Goal: Task Accomplishment & Management: Manage account settings

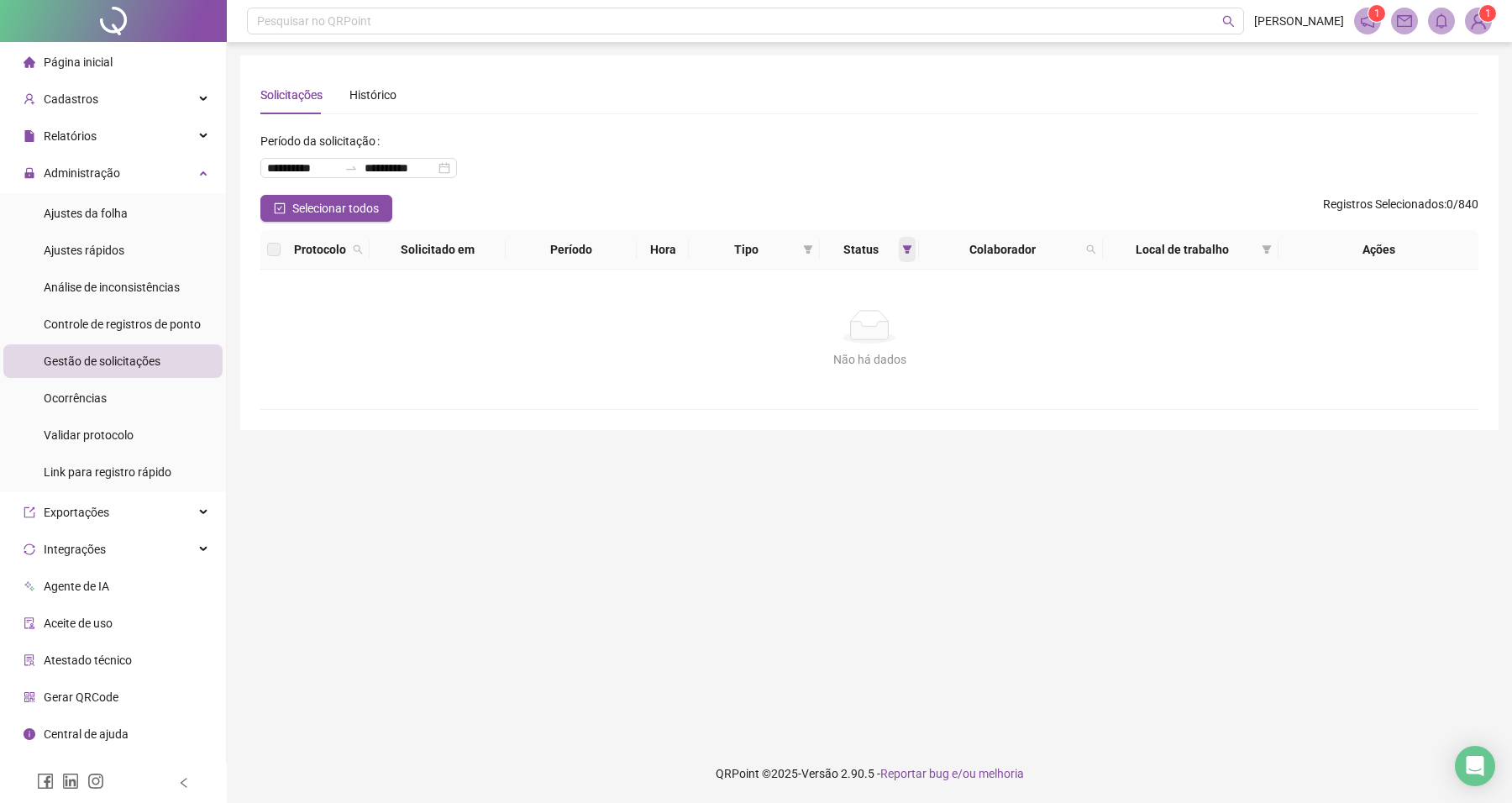
click at [906, 253] on icon "filter" at bounding box center [908, 249] width 10 height 10
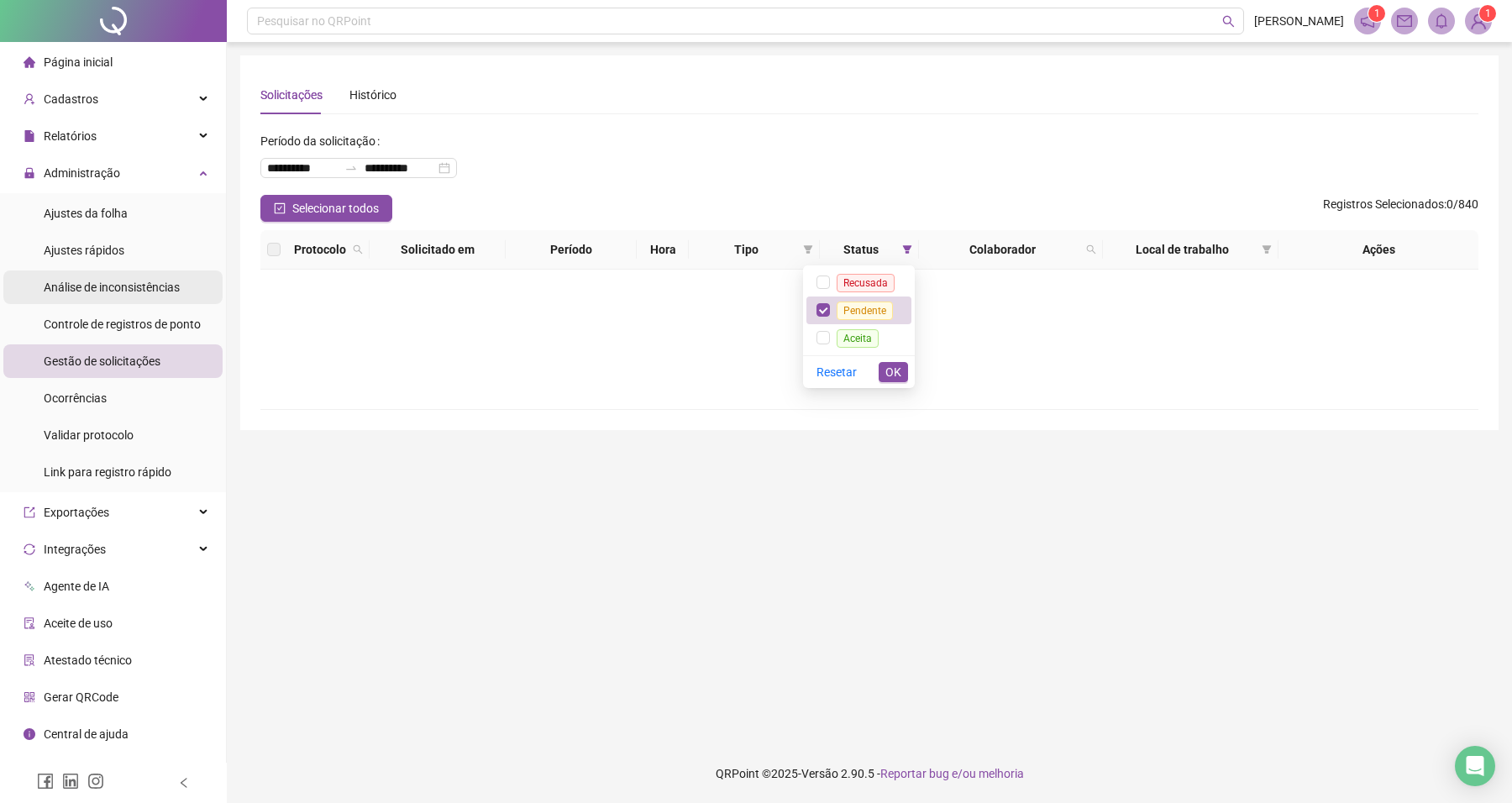
click at [110, 291] on span "Análise de inconsistências" at bounding box center [111, 288] width 136 height 14
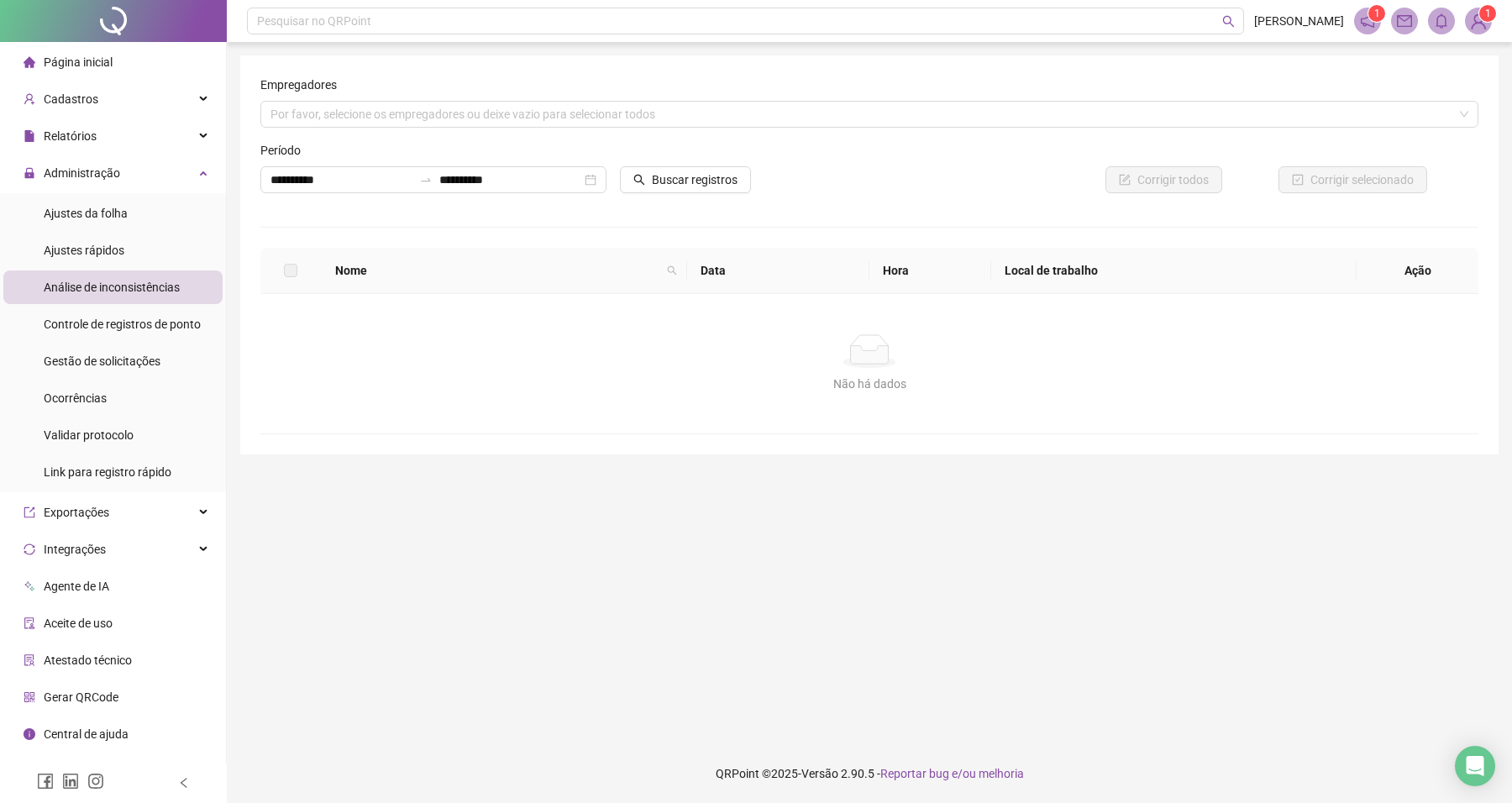
click at [132, 231] on ul "Ajustes da folha Ajustes rápidos Análise de inconsistências Controle de registr…" at bounding box center [113, 343] width 226 height 299
click at [114, 243] on span "Ajustes rápidos" at bounding box center [84, 250] width 81 height 14
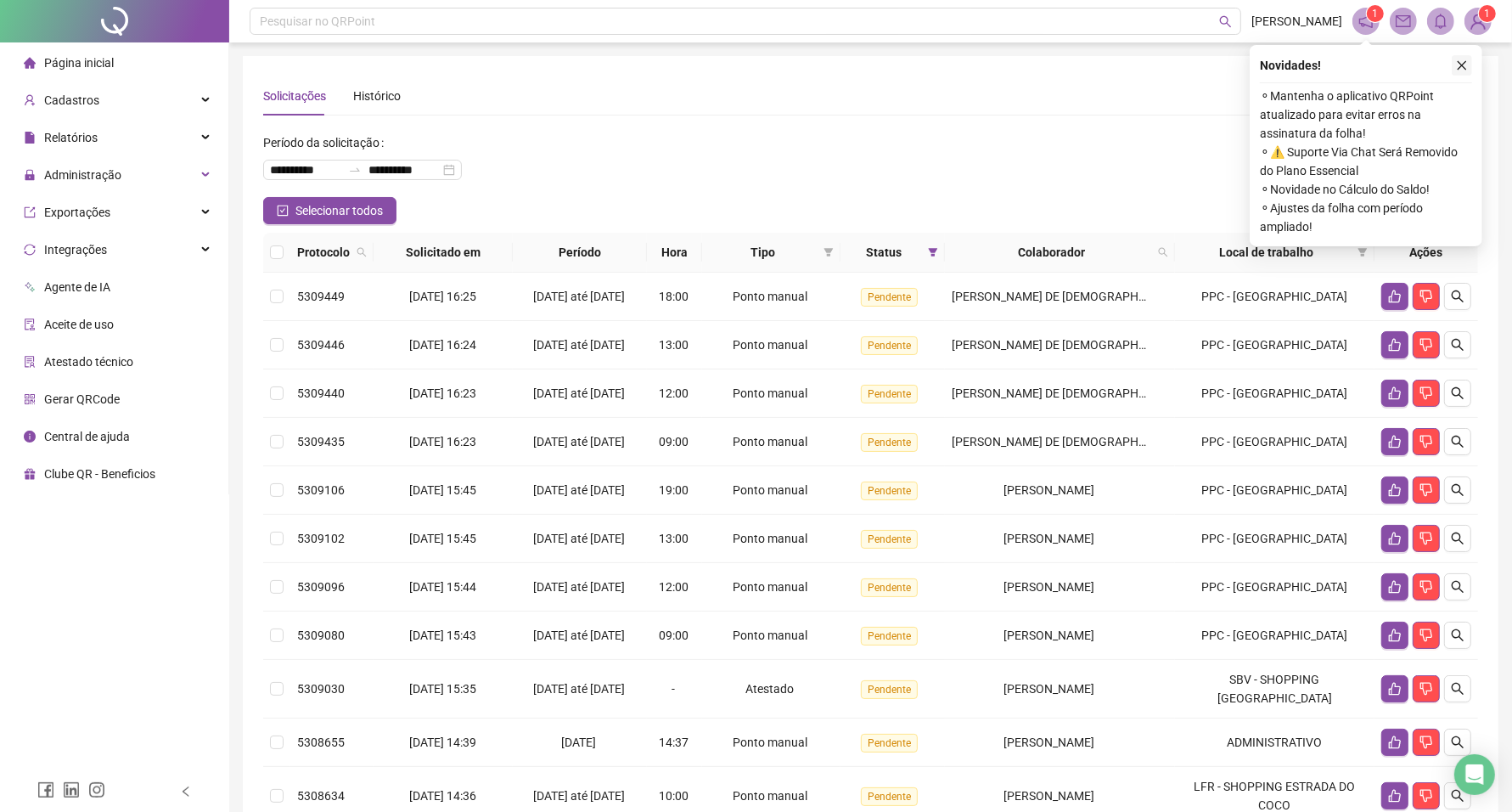
click at [1461, 65] on icon "close" at bounding box center [1462, 66] width 10 height 10
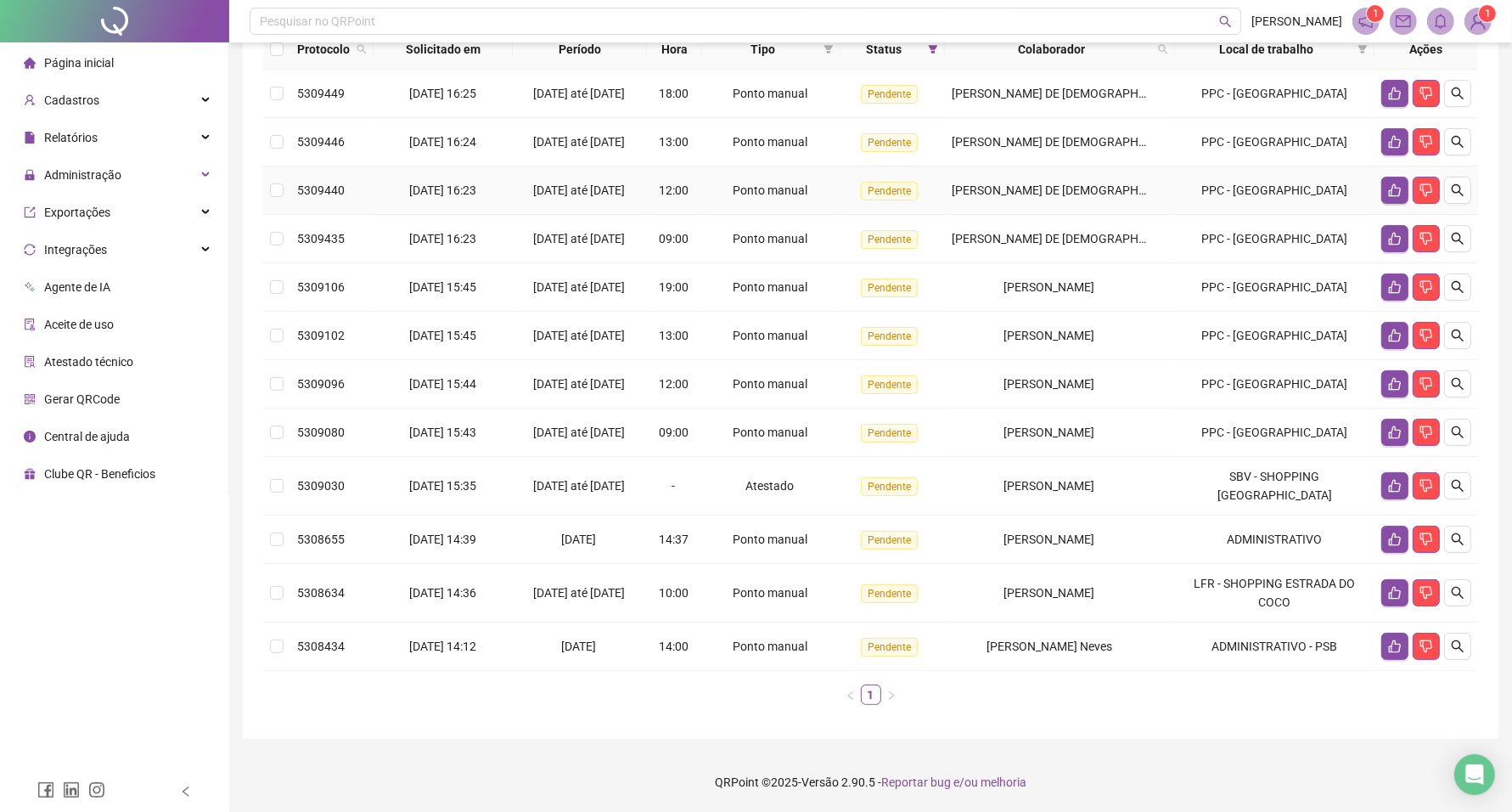
scroll to position [286, 0]
click at [1460, 490] on icon "search" at bounding box center [1457, 486] width 14 height 14
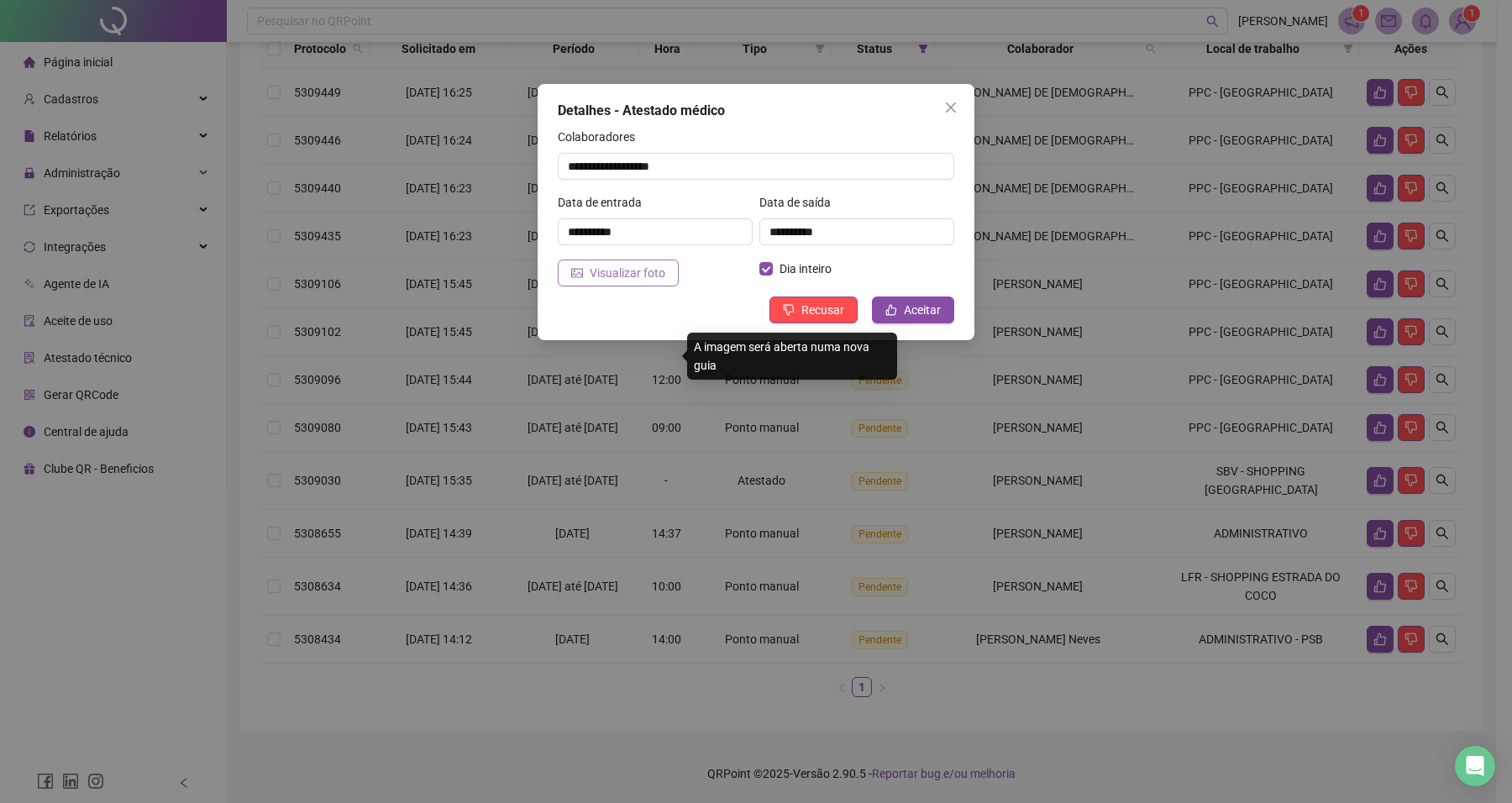
click at [597, 277] on span "Visualizar foto" at bounding box center [628, 272] width 75 height 18
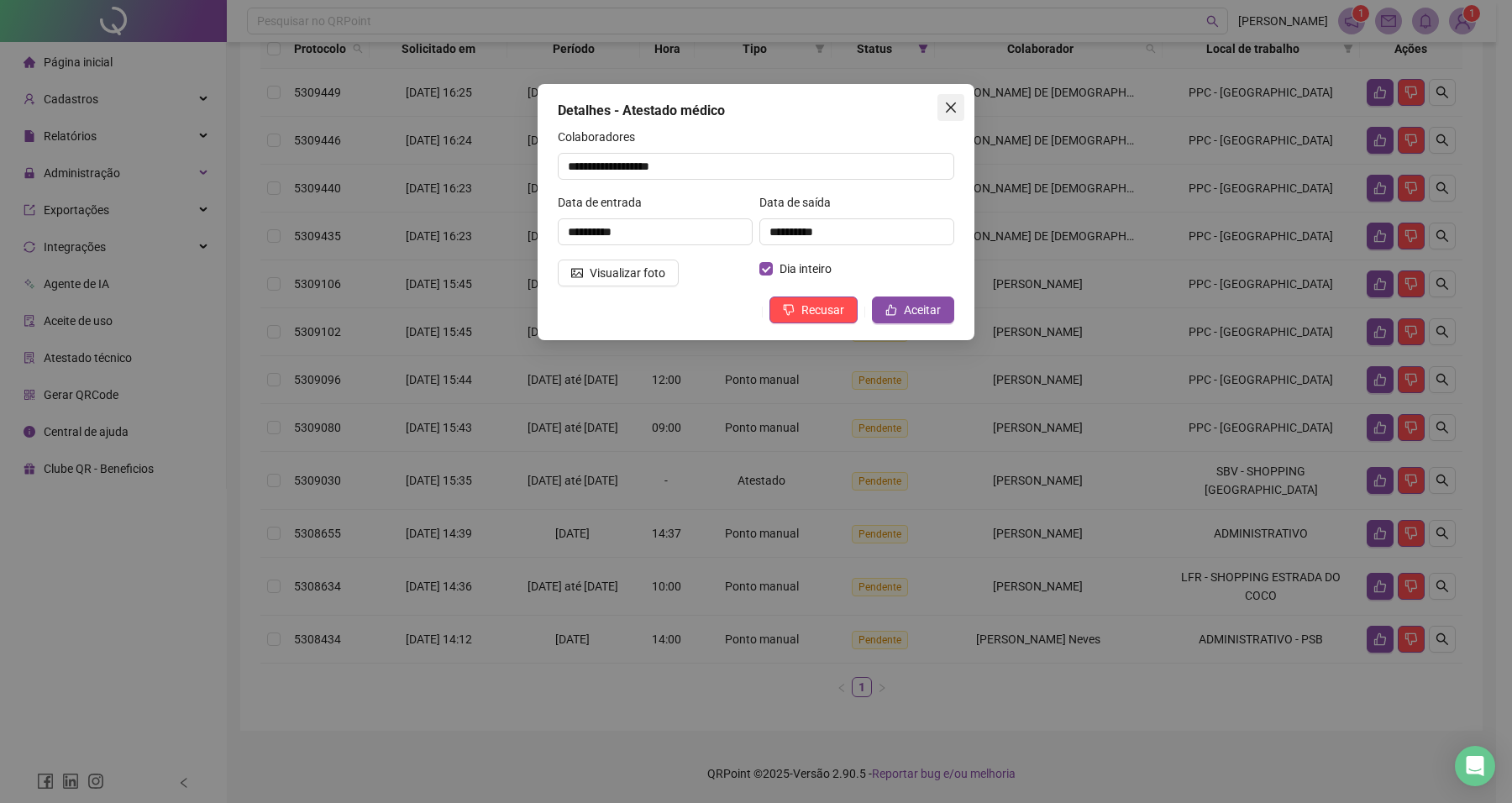
click at [948, 113] on icon "close" at bounding box center [951, 107] width 14 height 14
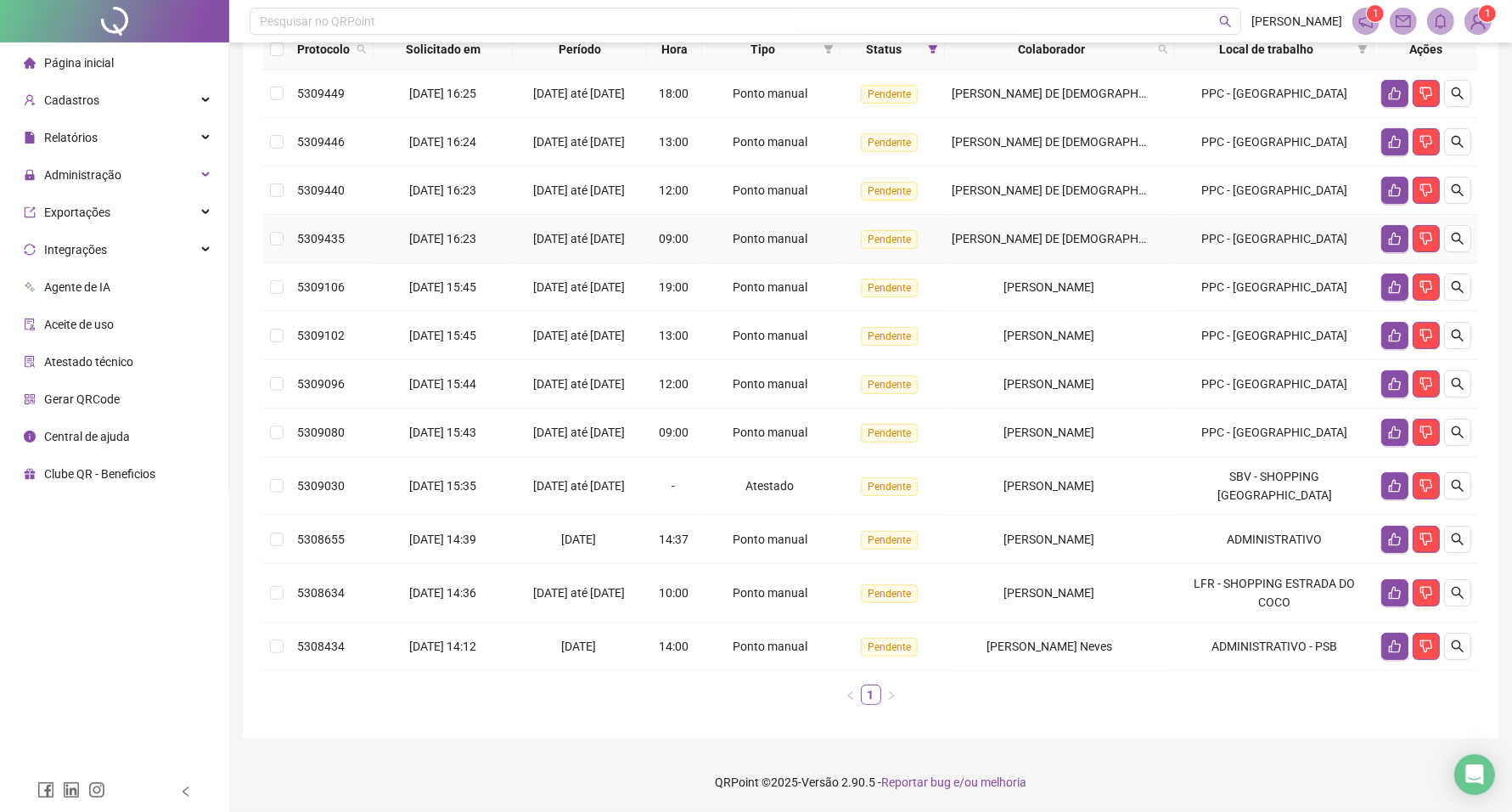
scroll to position [180, 0]
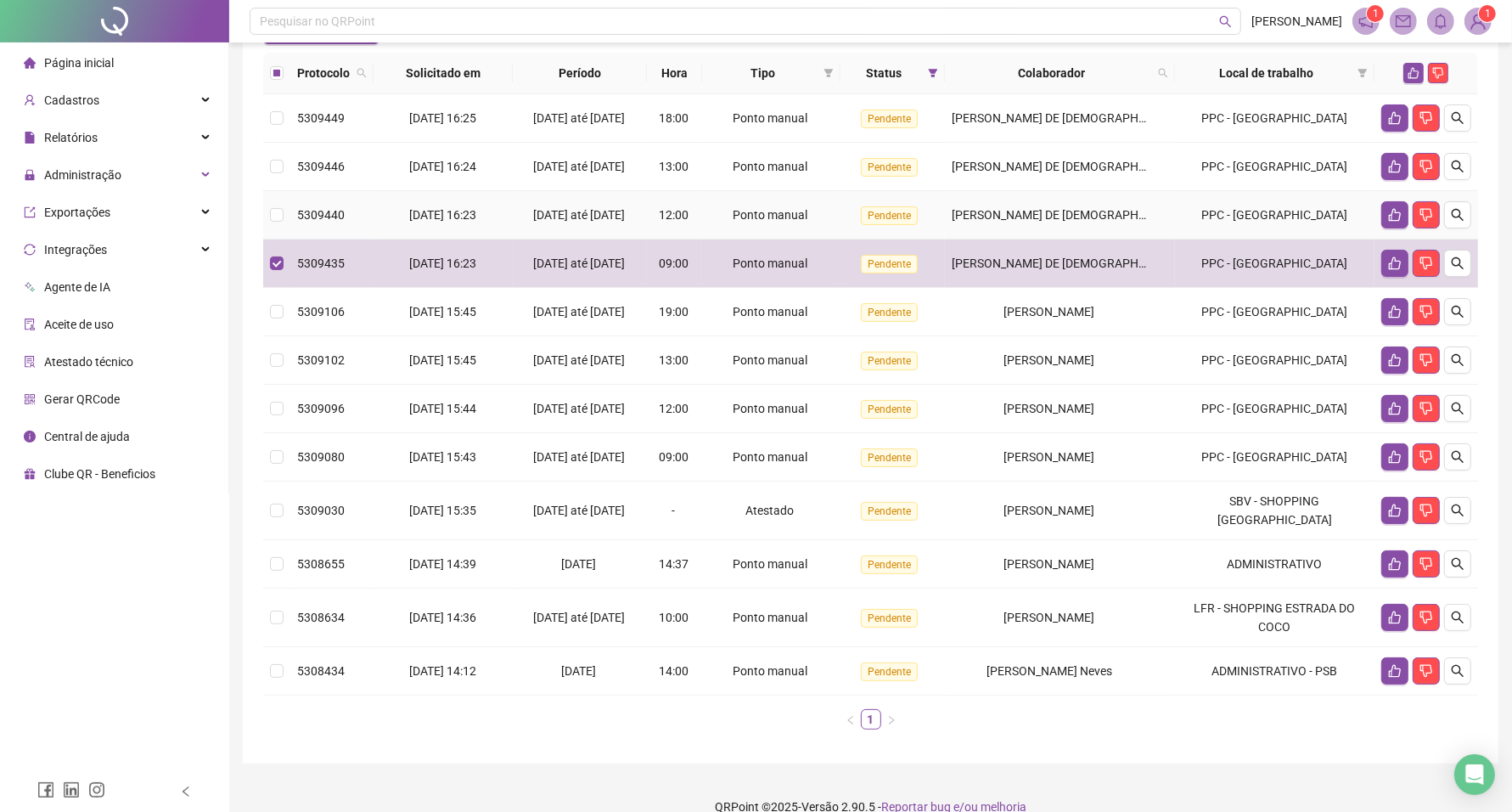
click at [271, 229] on td at bounding box center [277, 216] width 27 height 49
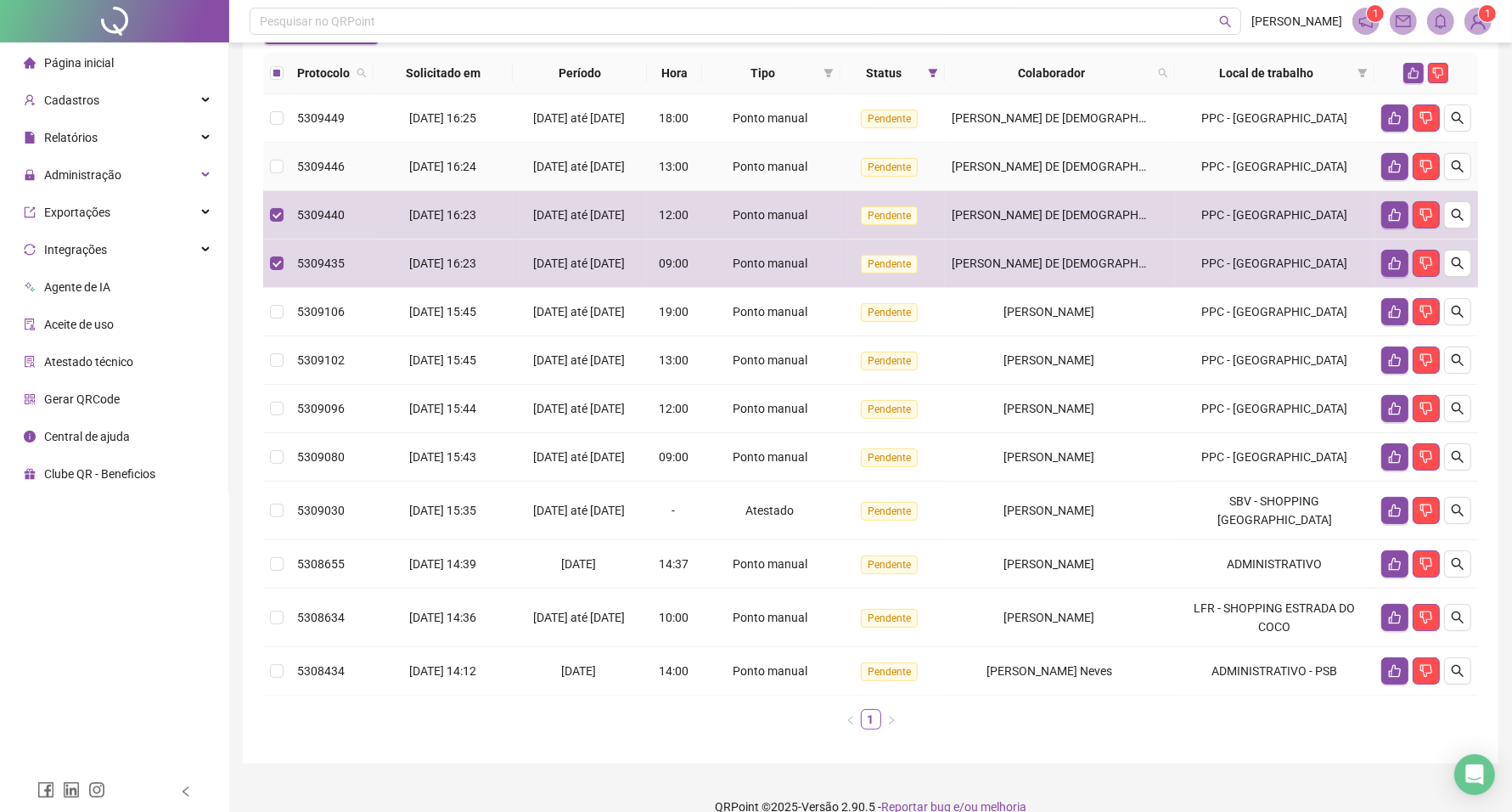
click at [278, 172] on label at bounding box center [277, 166] width 14 height 19
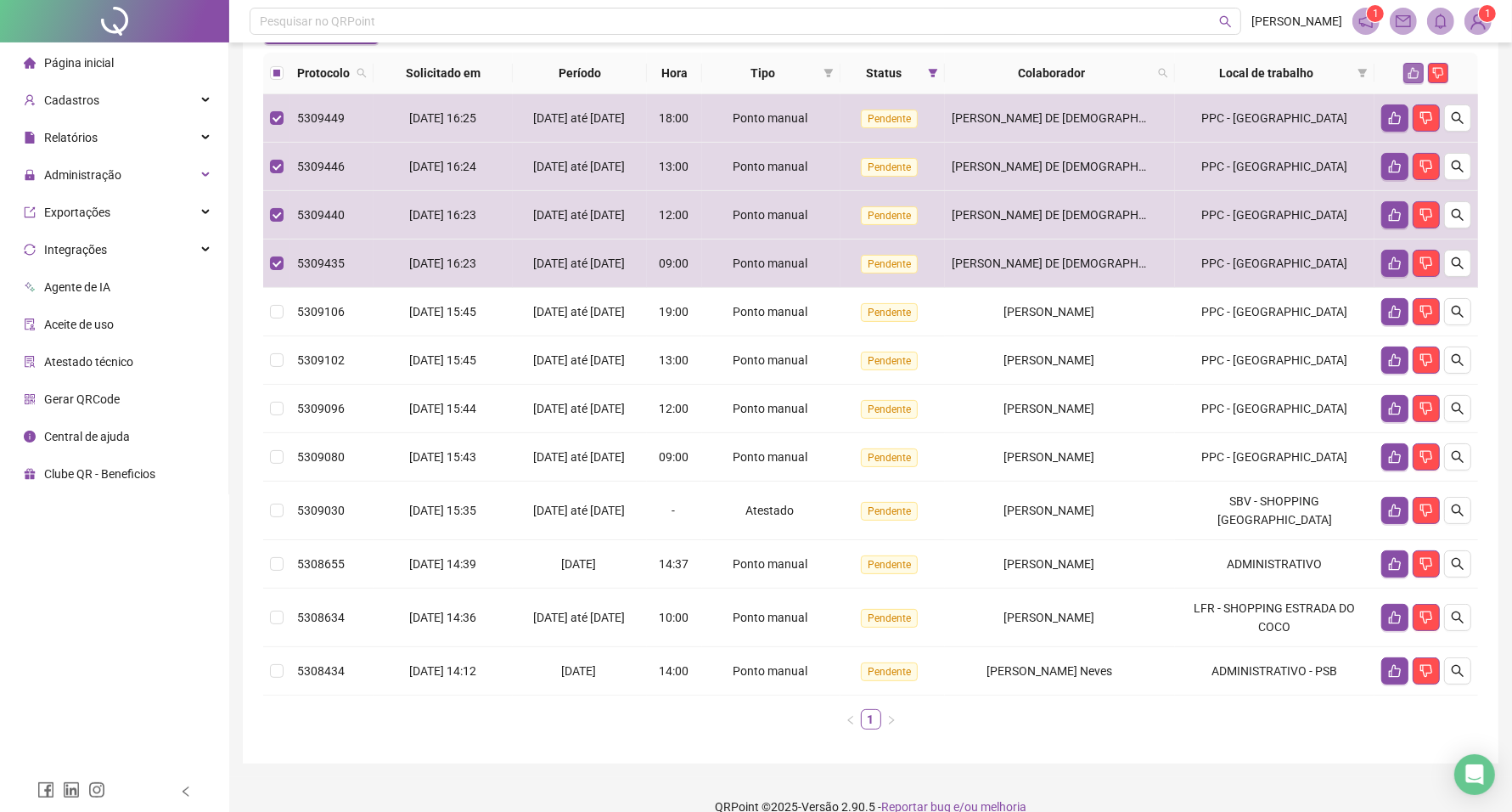
click at [1411, 75] on icon "like" at bounding box center [1413, 73] width 11 height 11
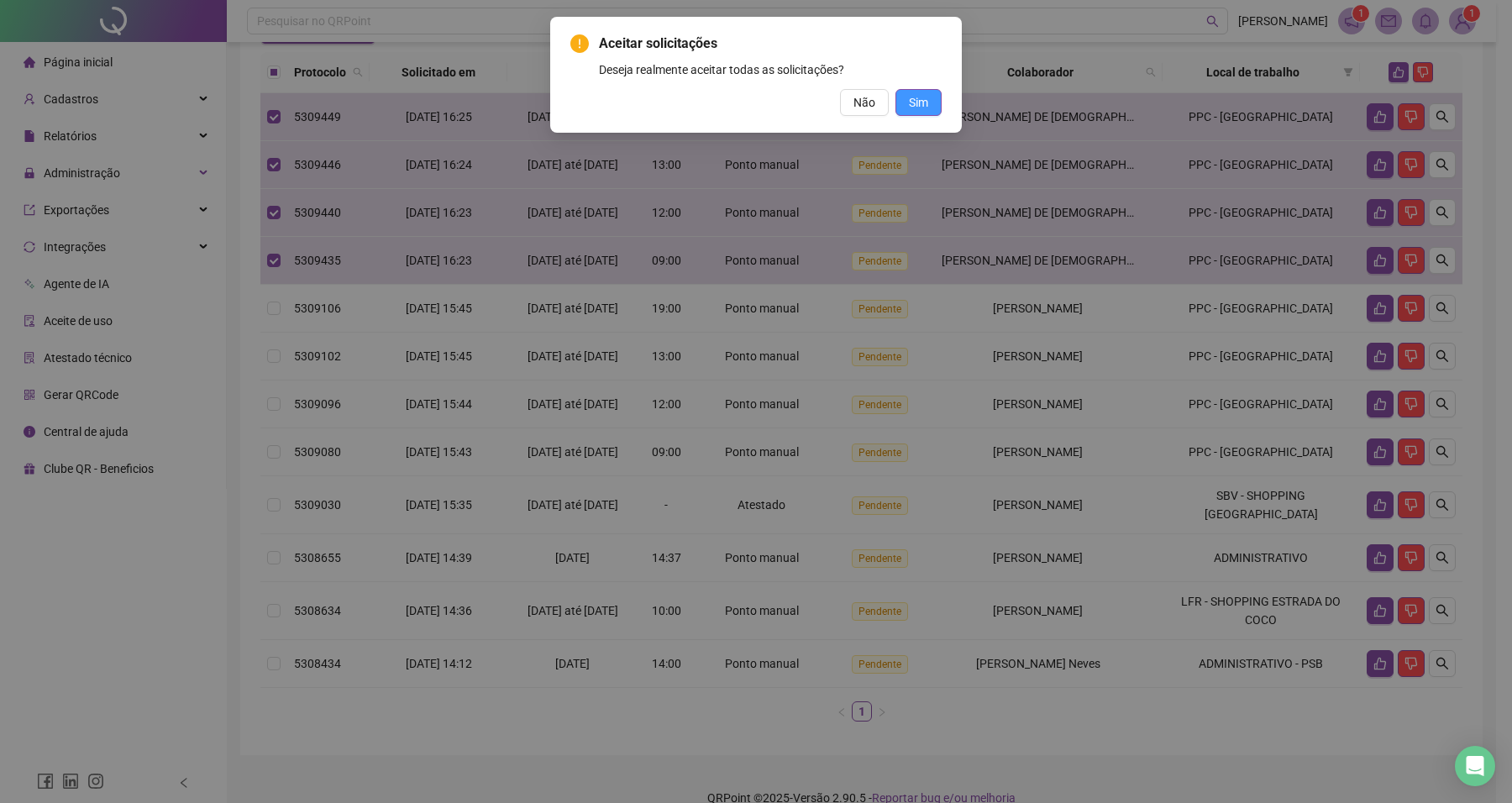
click at [926, 99] on span "Sim" at bounding box center [919, 102] width 19 height 18
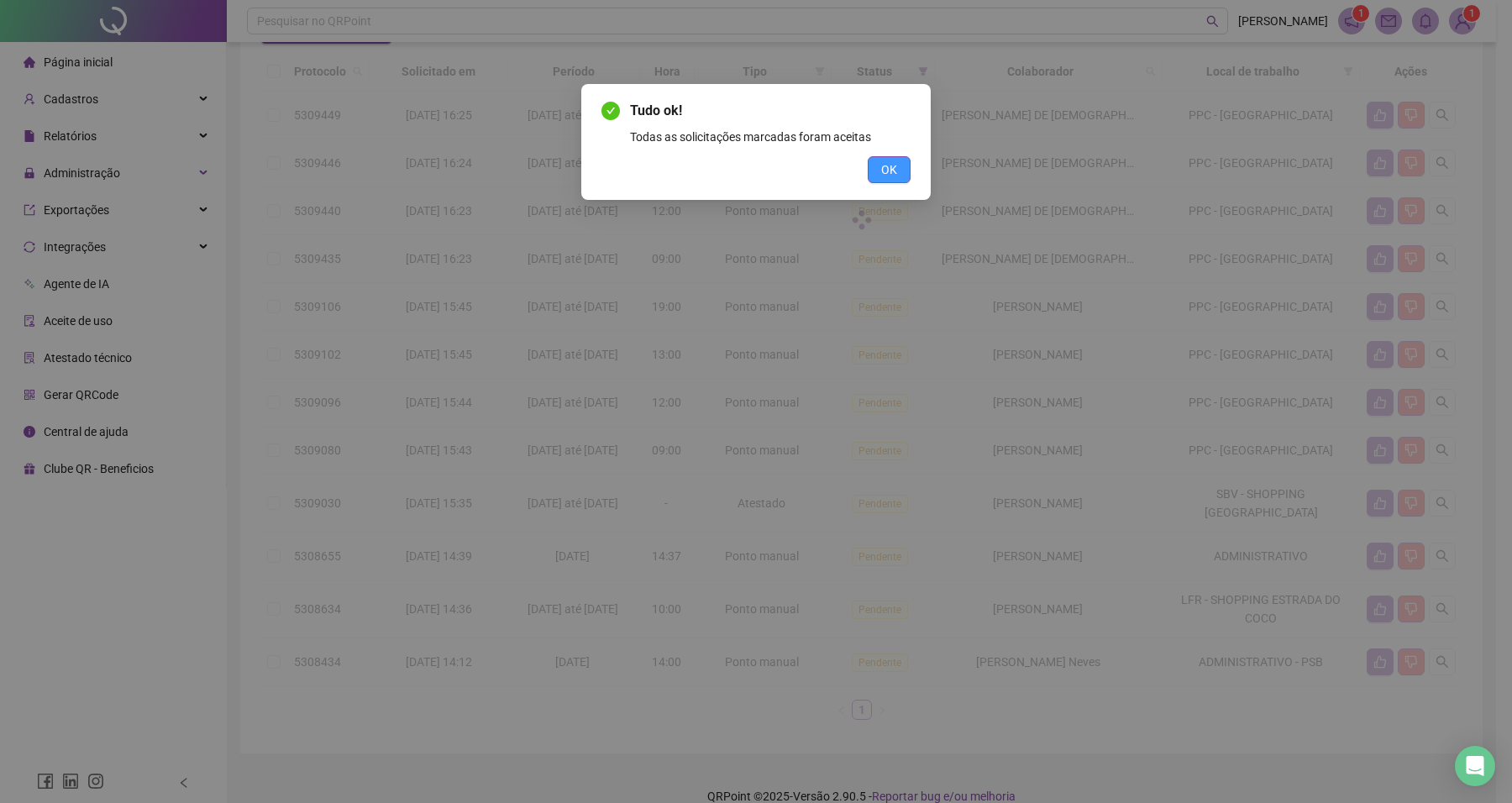
click at [902, 165] on button "OK" at bounding box center [889, 170] width 42 height 27
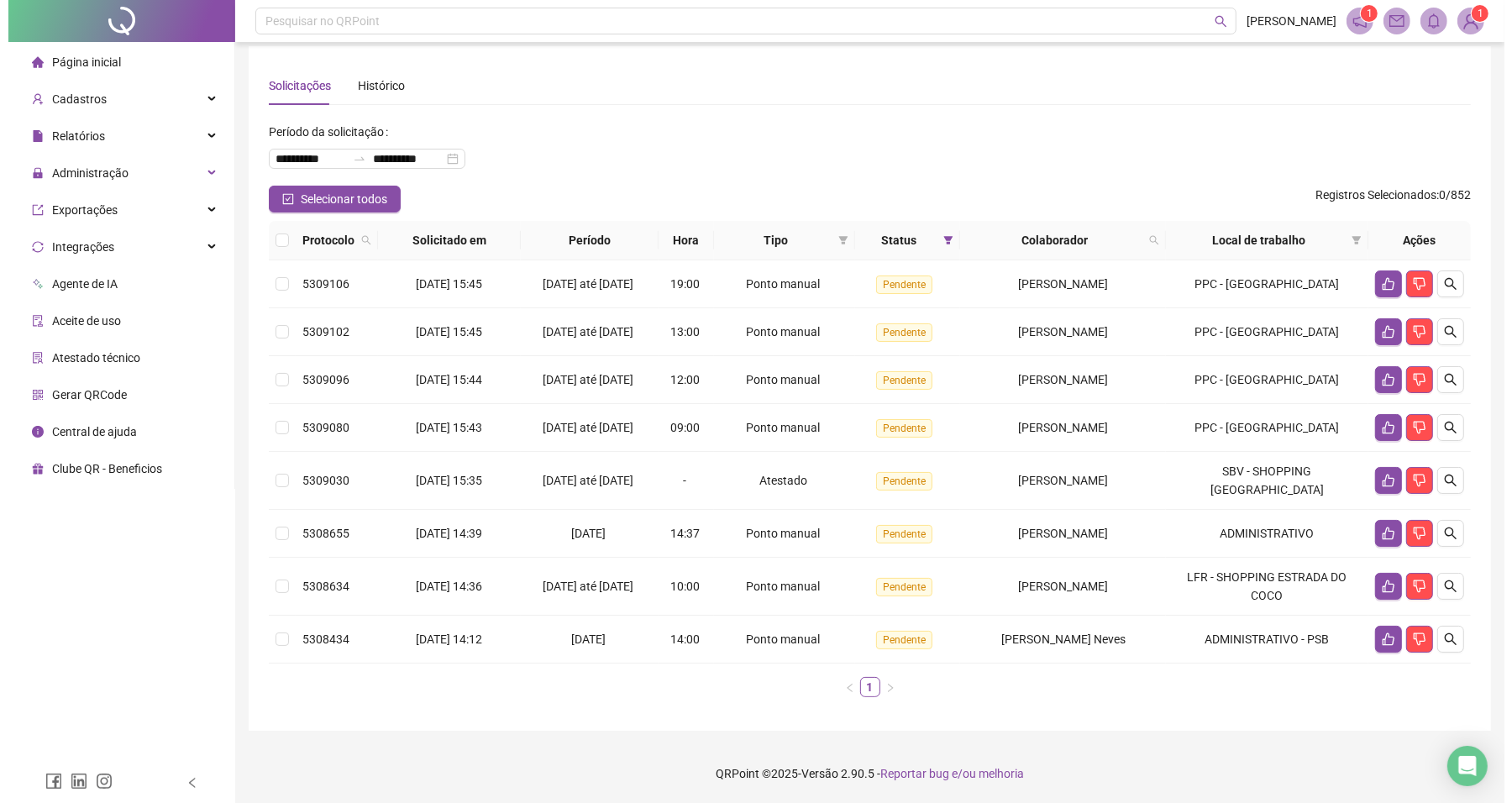
scroll to position [50, 0]
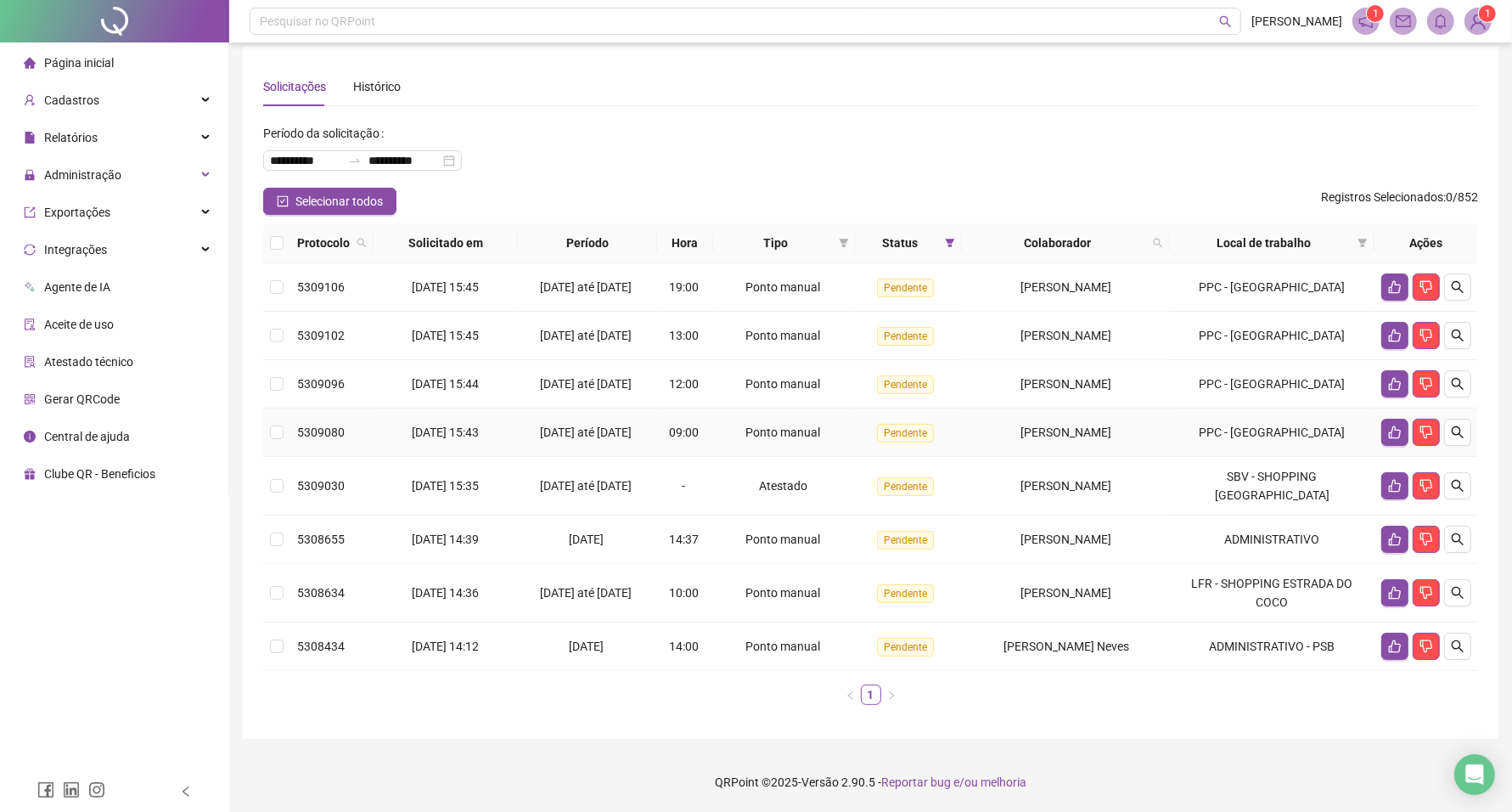
click at [286, 431] on td at bounding box center [277, 433] width 27 height 49
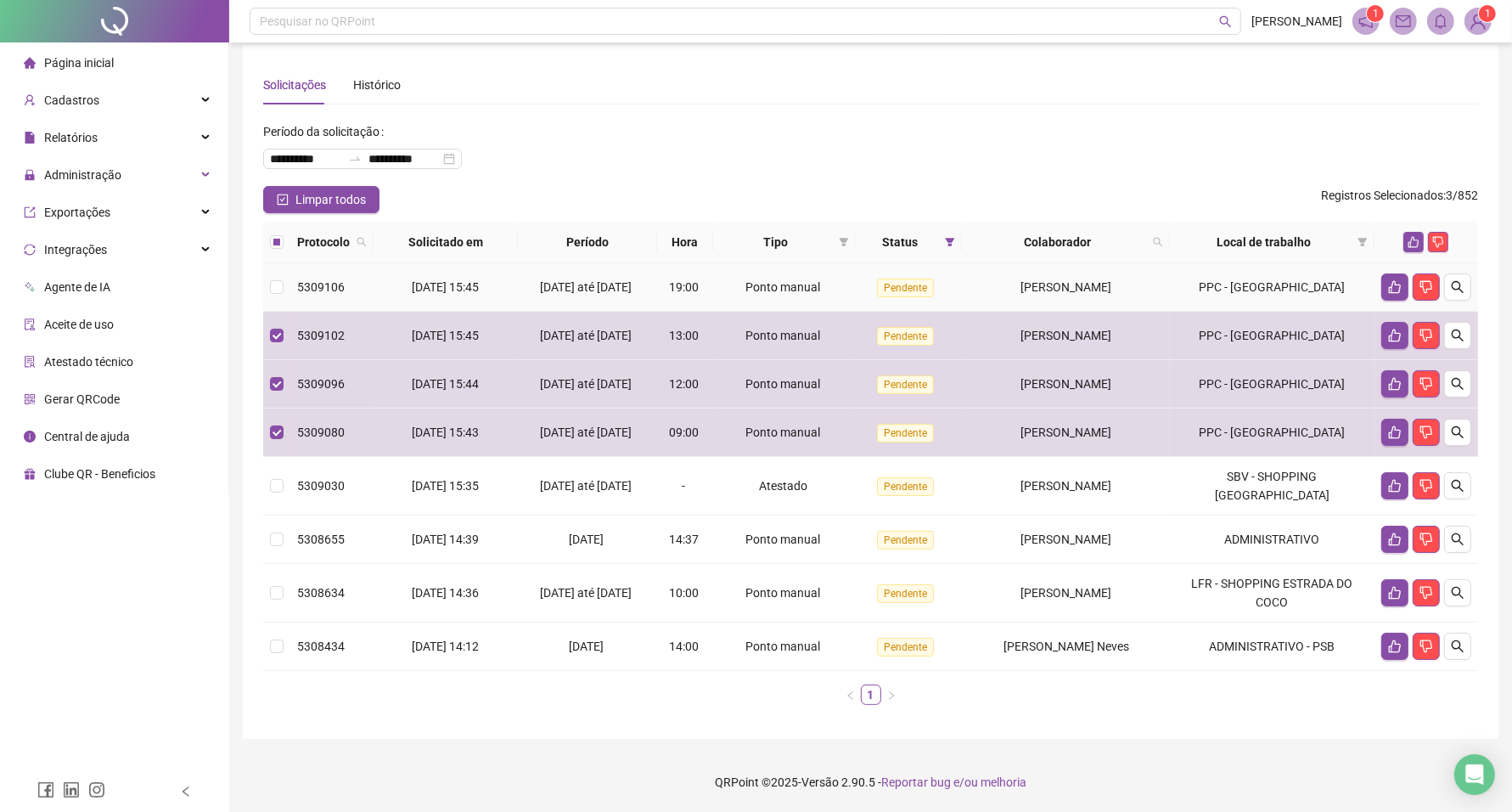
click at [285, 264] on td at bounding box center [277, 288] width 27 height 49
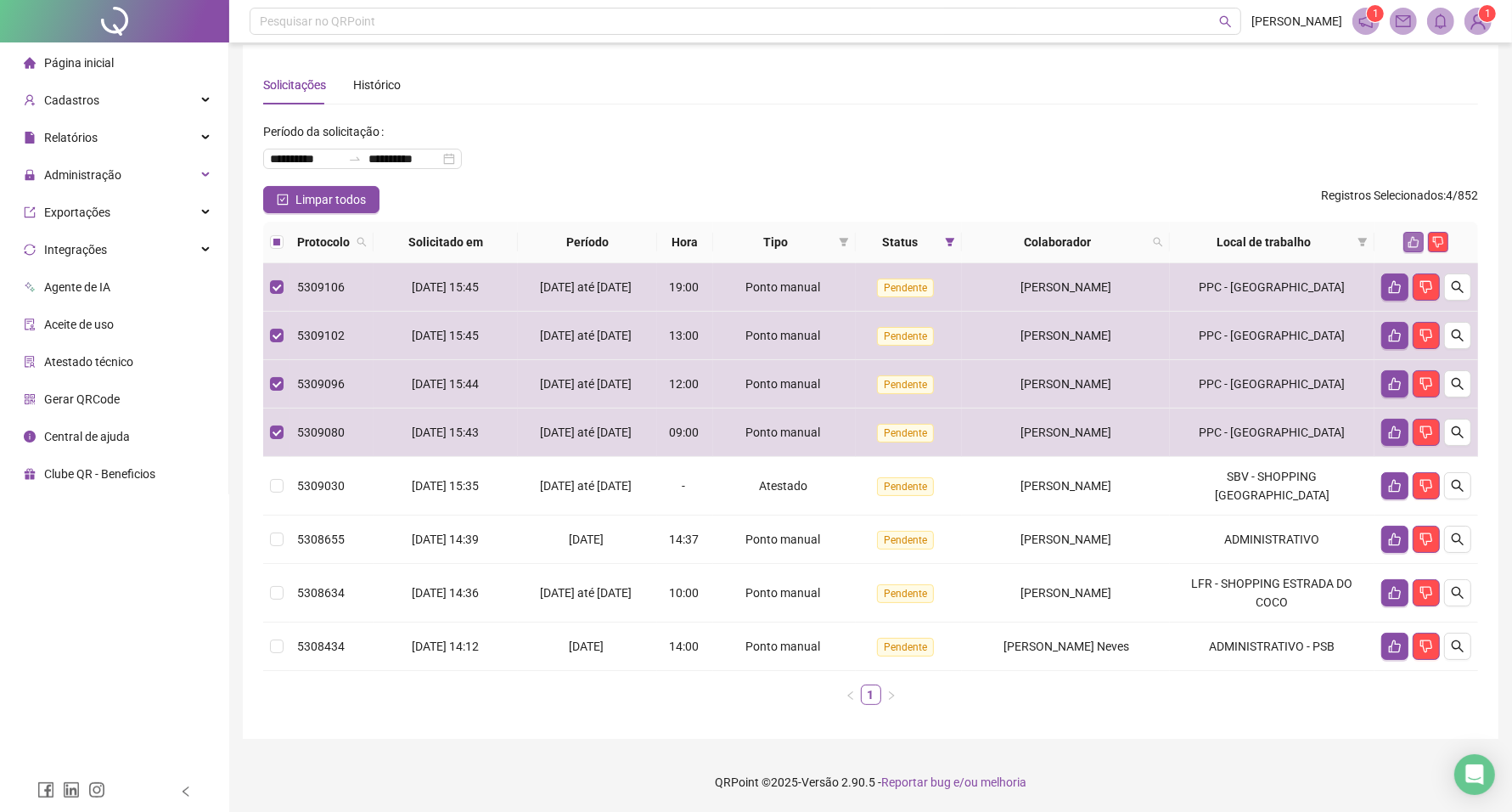
click at [1413, 236] on icon "like" at bounding box center [1413, 242] width 12 height 12
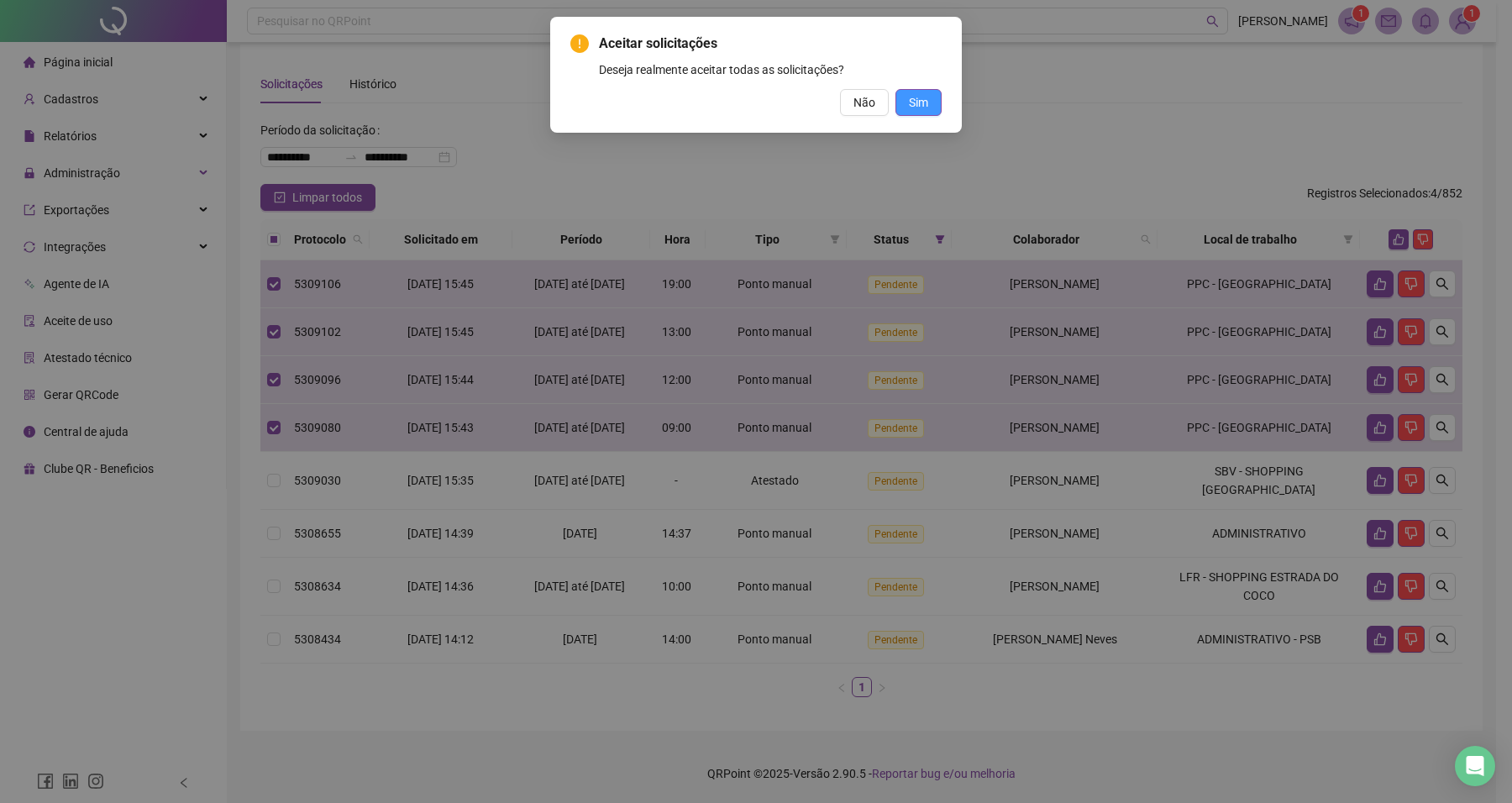
click at [902, 94] on button "Sim" at bounding box center [919, 102] width 46 height 27
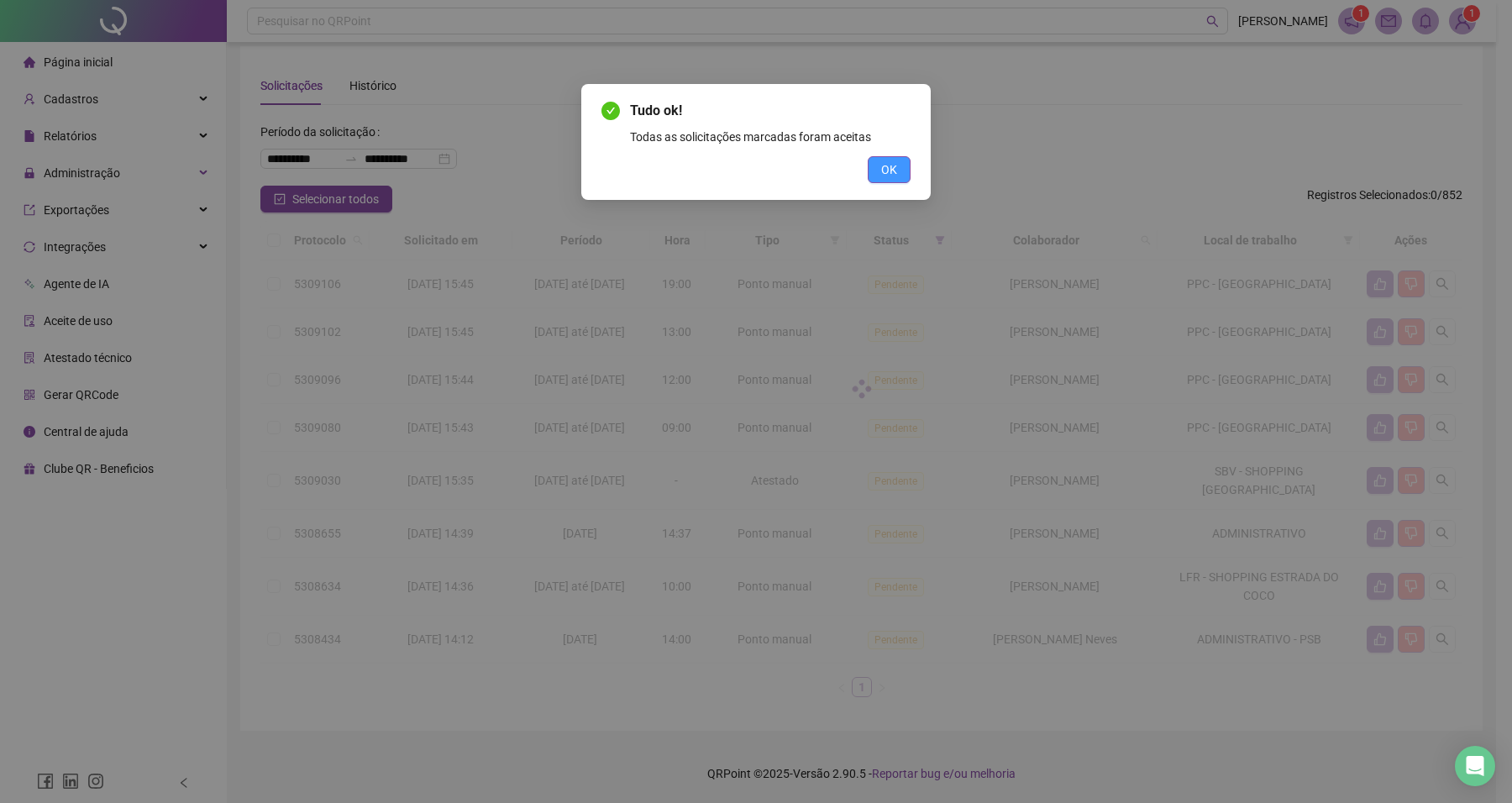
scroll to position [0, 0]
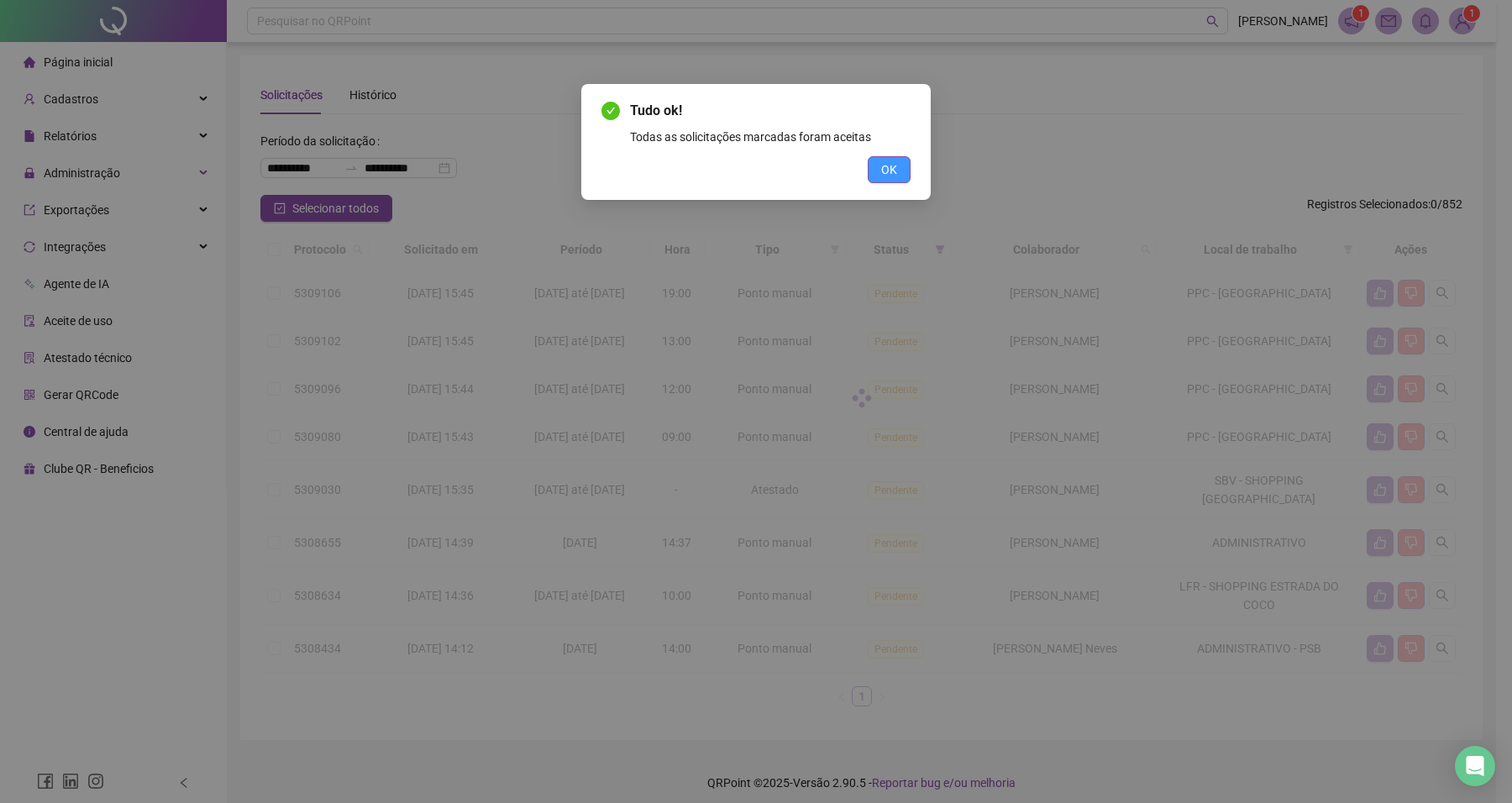
click at [897, 166] on button "OK" at bounding box center [889, 170] width 42 height 27
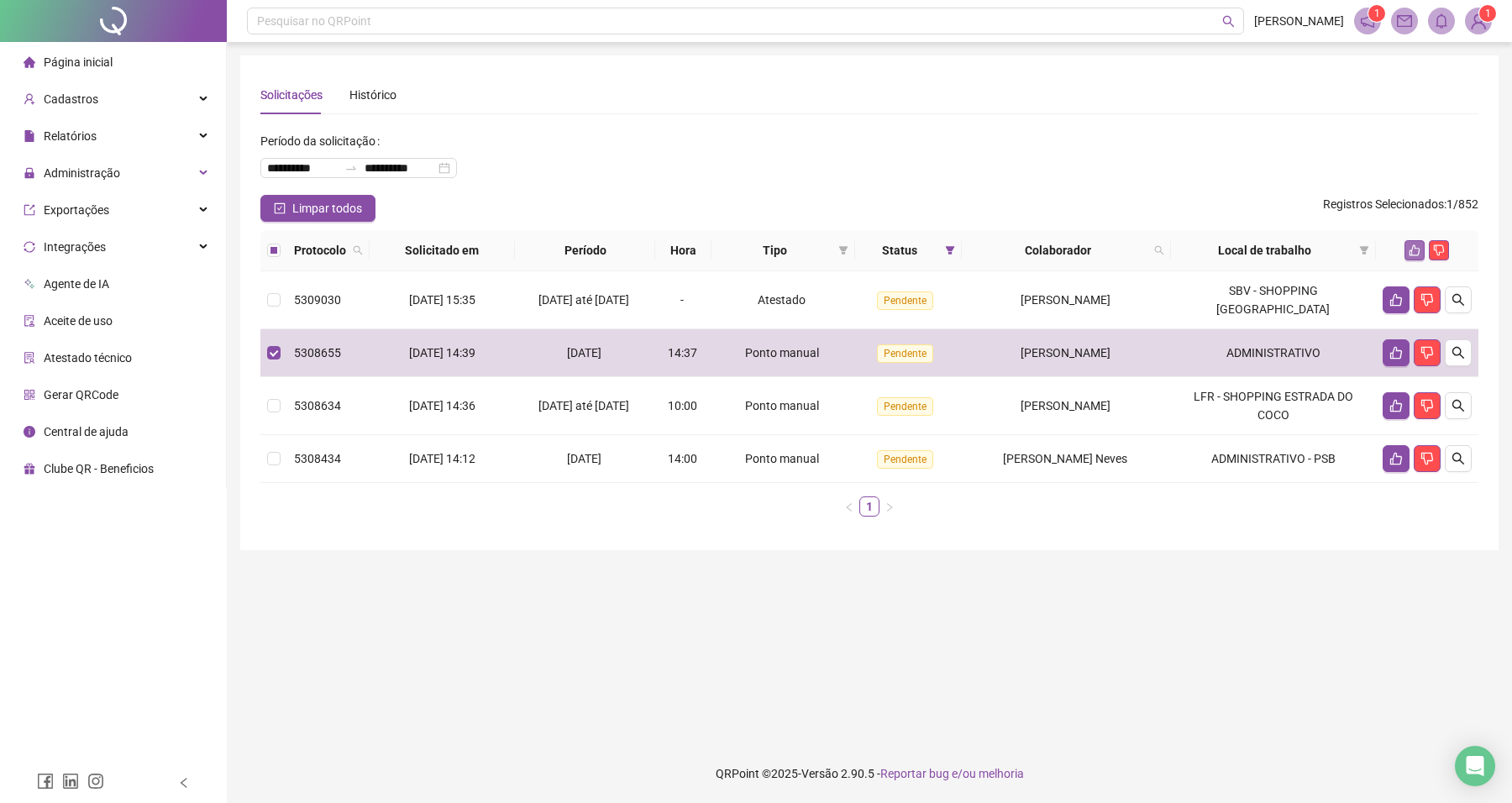
click at [1412, 245] on icon "like" at bounding box center [1414, 250] width 12 height 12
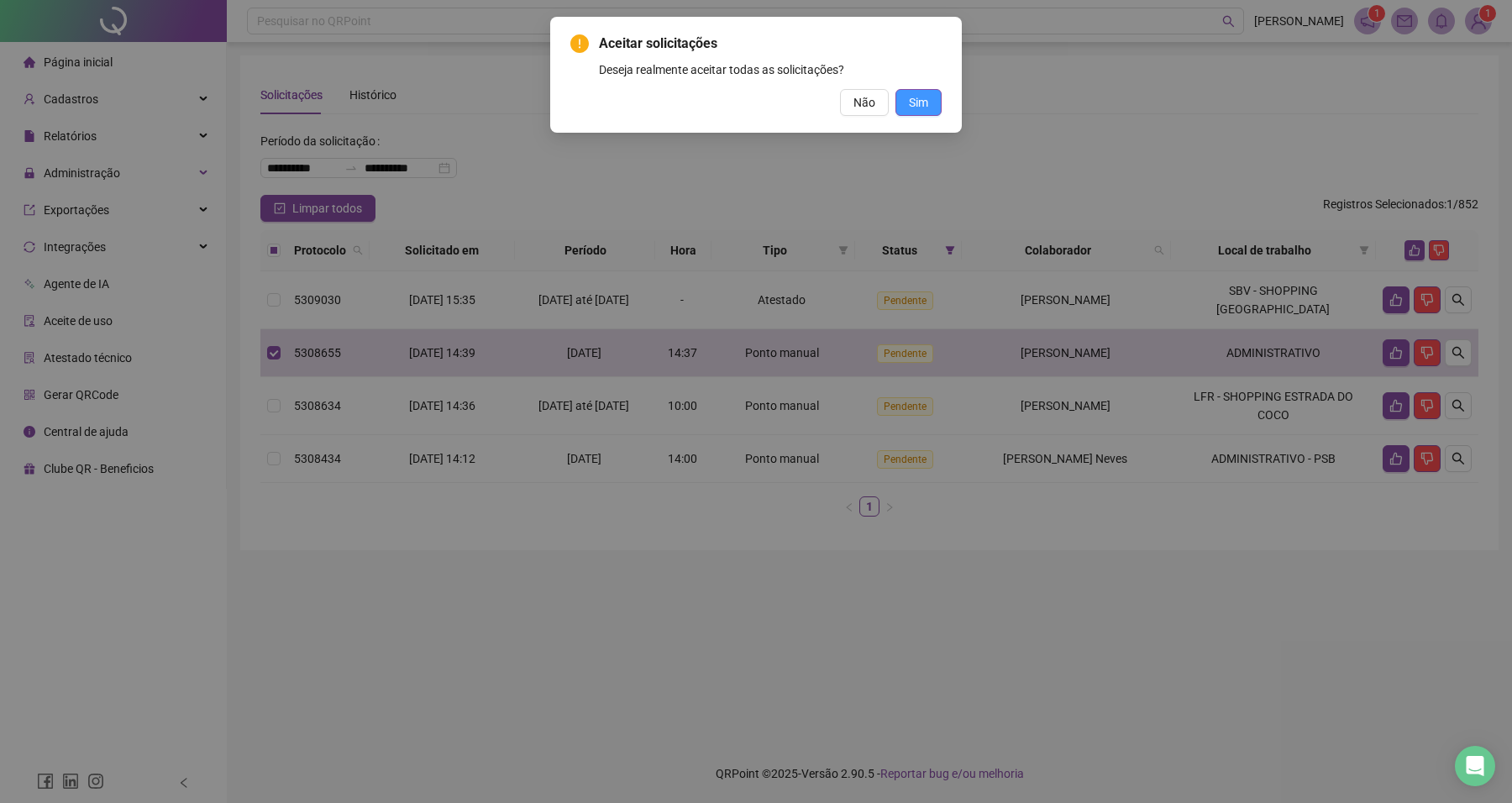
click at [911, 97] on span "Sim" at bounding box center [919, 102] width 19 height 18
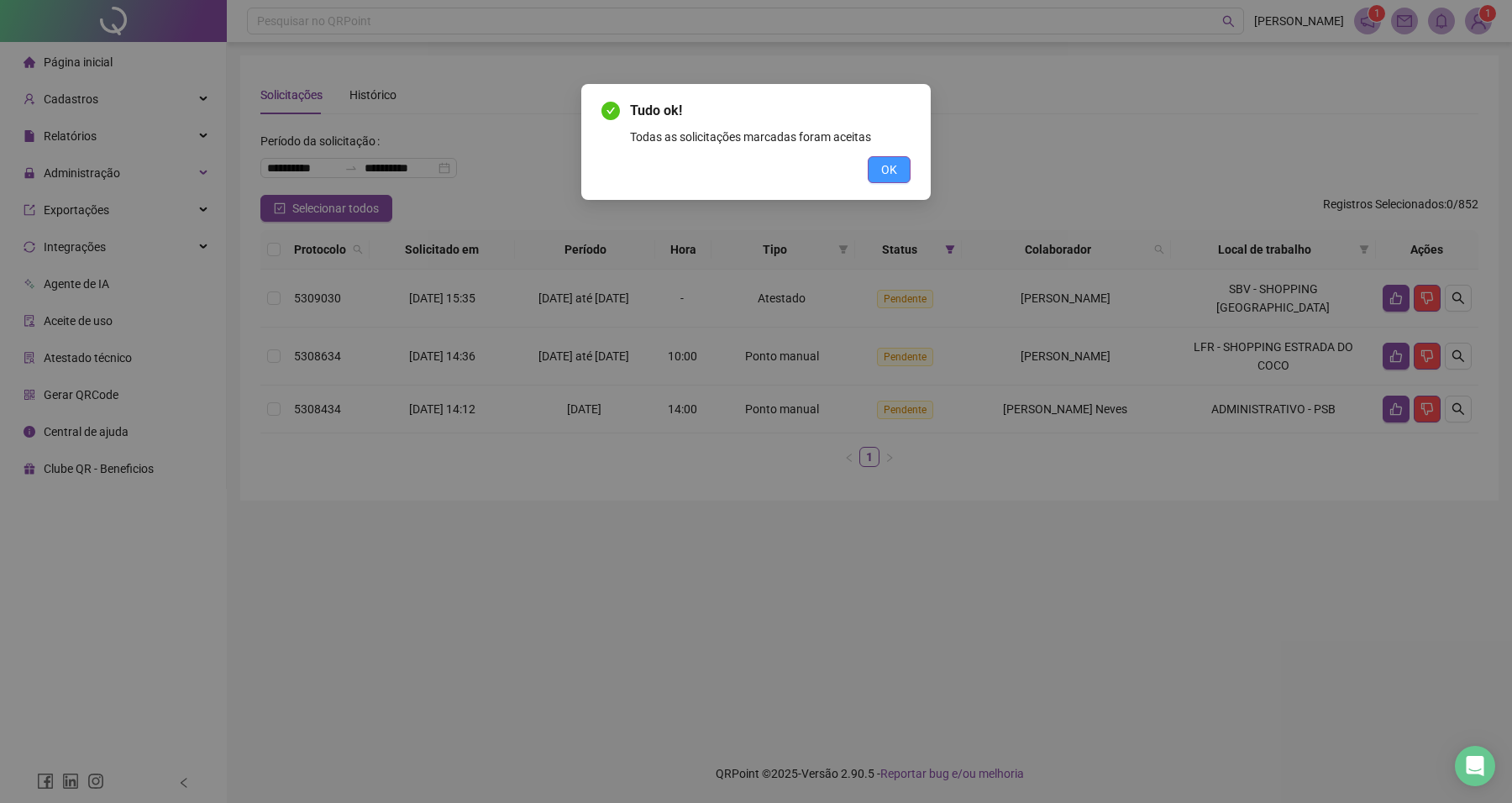
click at [903, 170] on button "OK" at bounding box center [889, 170] width 42 height 27
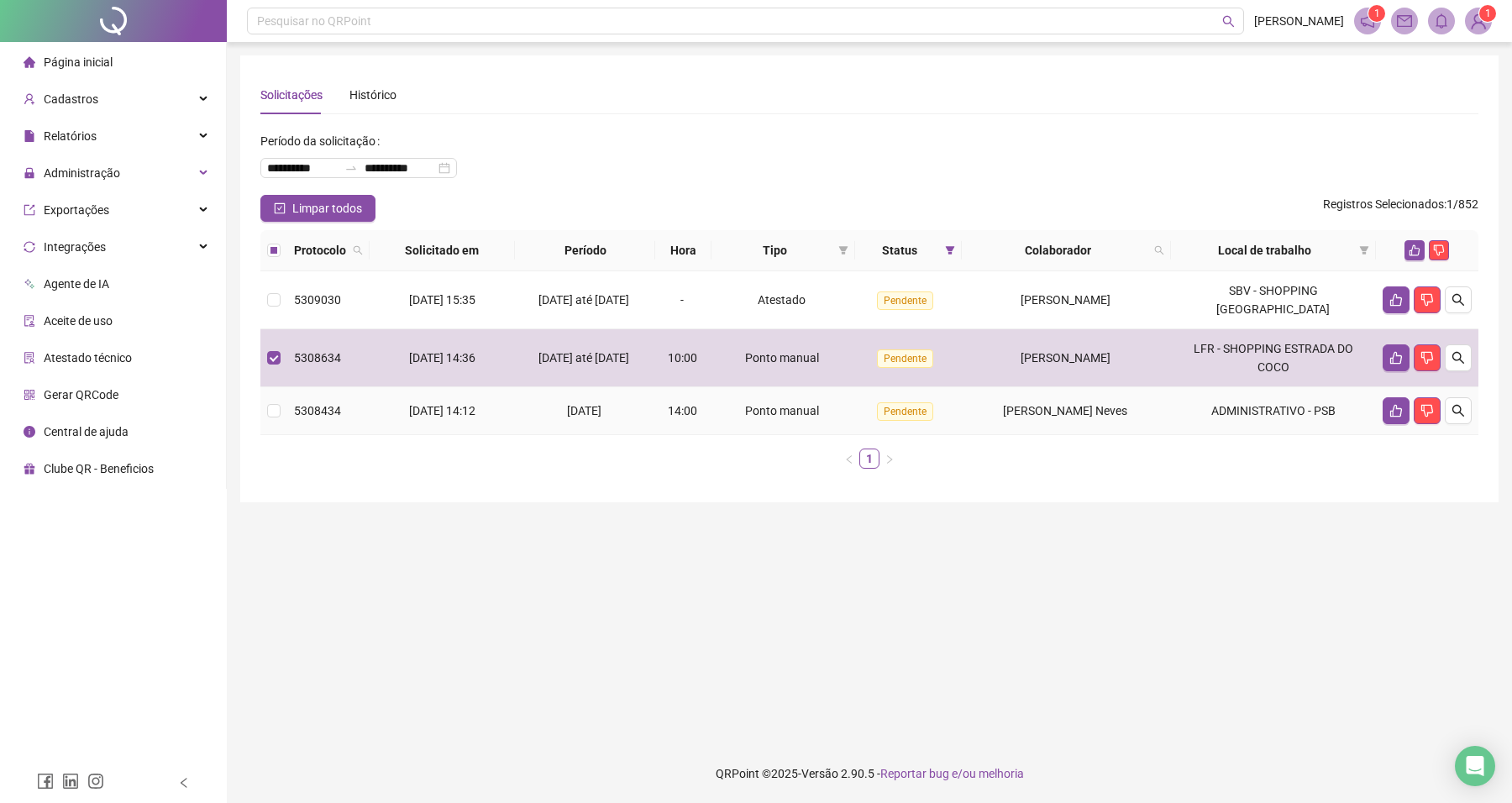
click at [282, 416] on td at bounding box center [274, 411] width 27 height 48
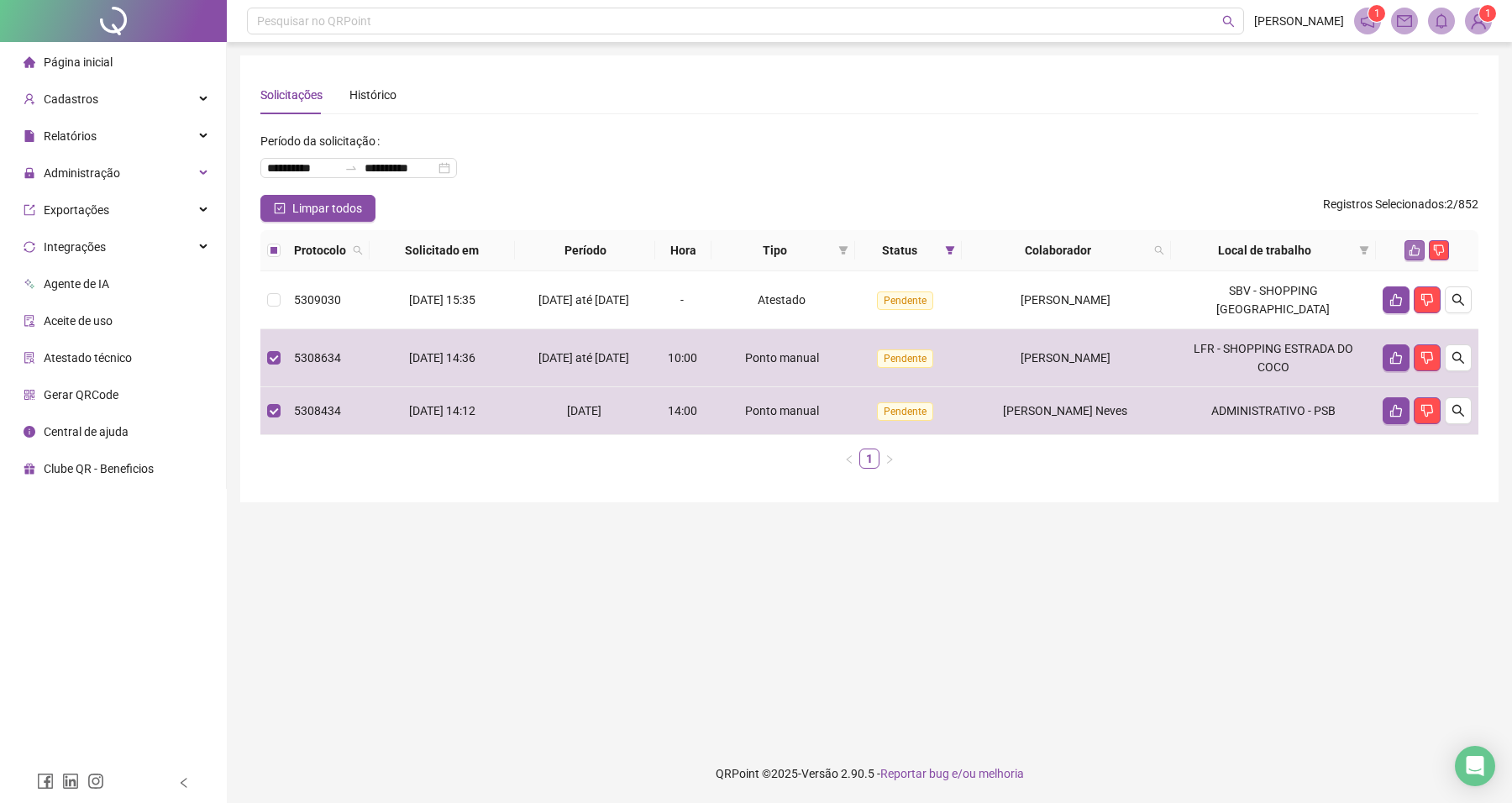
click at [1416, 246] on icon "like" at bounding box center [1414, 250] width 12 height 12
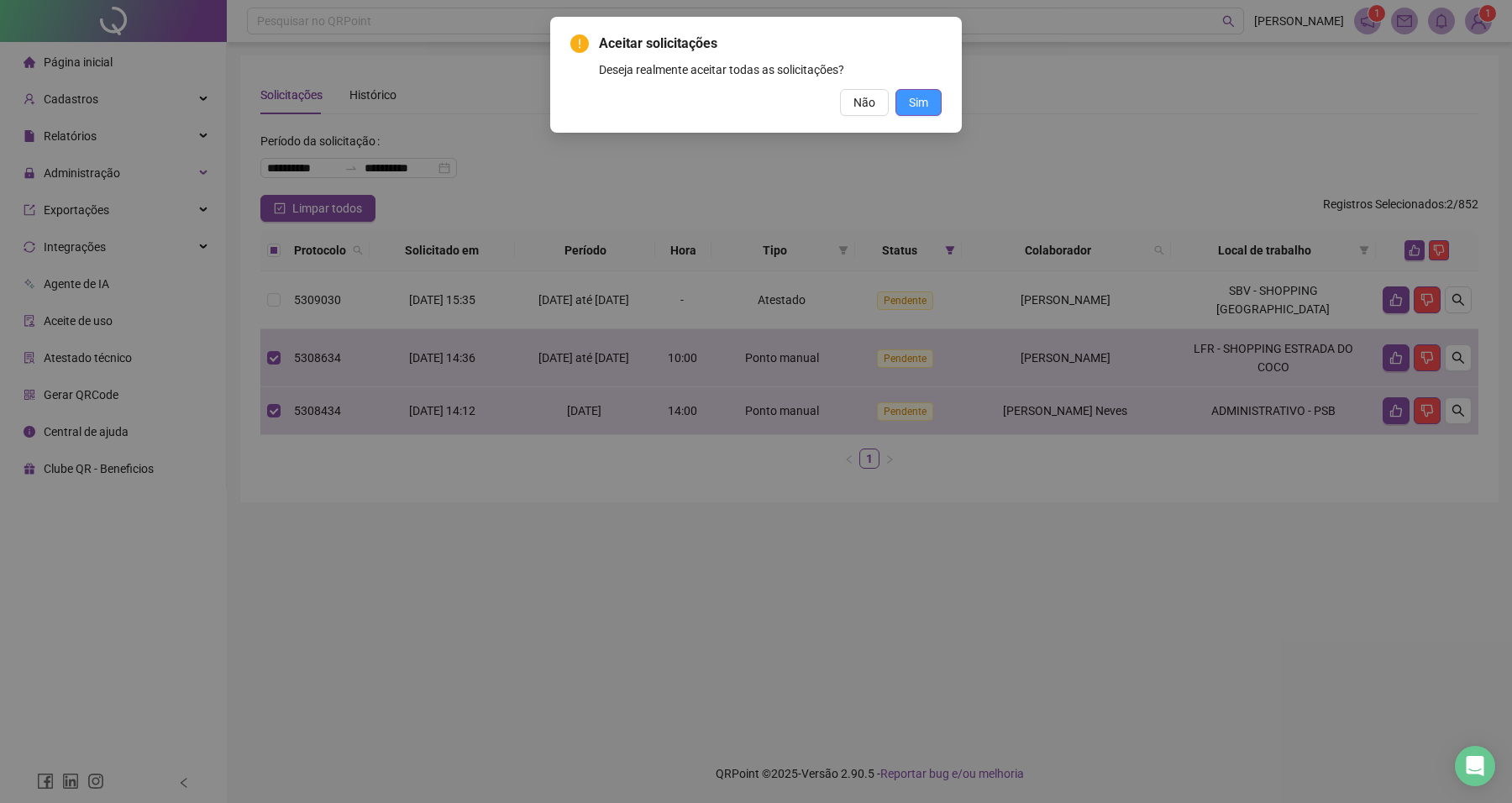
click at [922, 103] on span "Sim" at bounding box center [919, 102] width 19 height 18
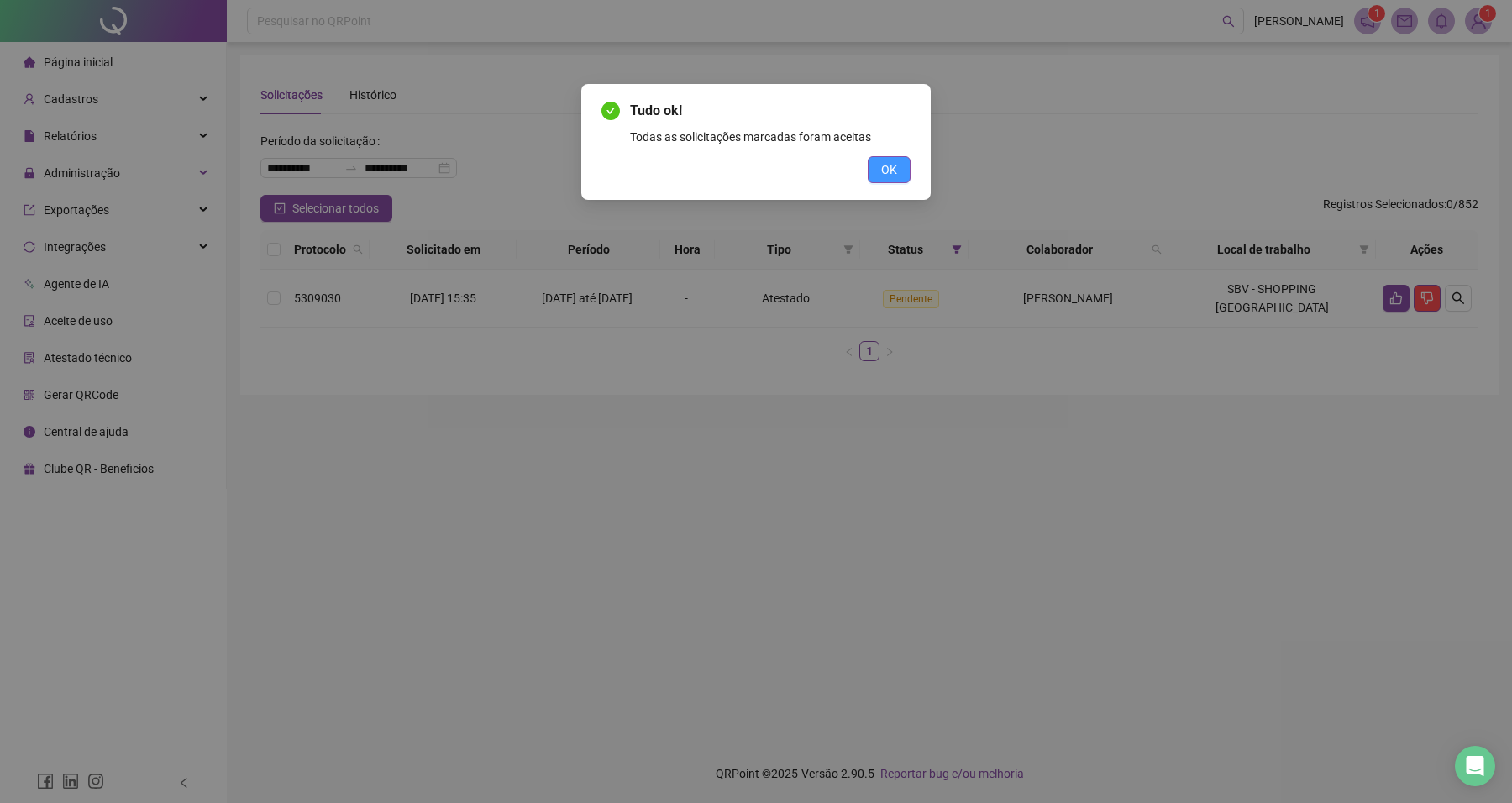
click at [889, 166] on span "OK" at bounding box center [889, 169] width 16 height 18
